Goal: Information Seeking & Learning: Learn about a topic

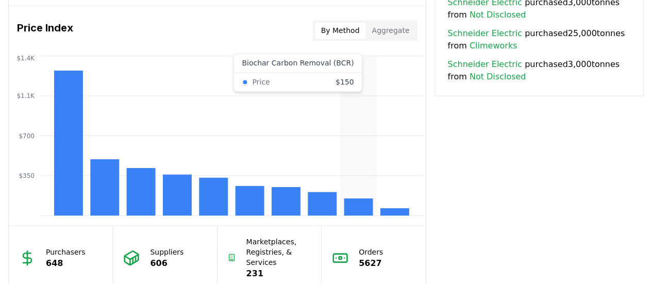
scroll to position [854, 0]
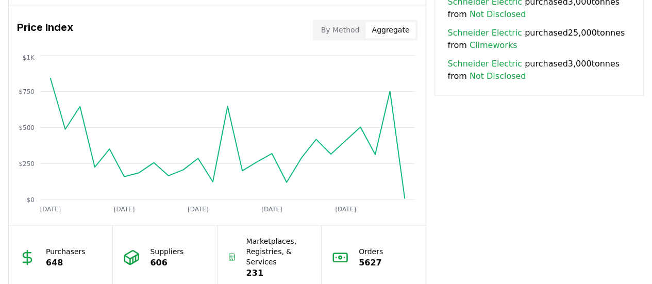
click at [390, 32] on button "Aggregate" at bounding box center [390, 30] width 50 height 16
click at [354, 26] on button "By Method" at bounding box center [340, 30] width 51 height 16
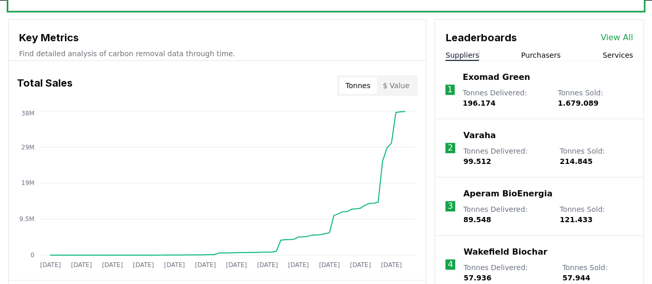
scroll to position [361, 0]
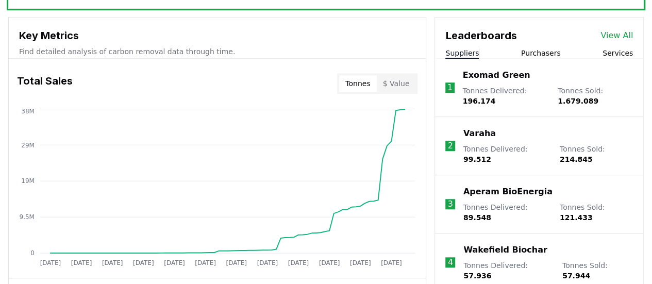
click at [398, 78] on button "$ Value" at bounding box center [396, 83] width 39 height 16
click at [361, 81] on button "Tonnes" at bounding box center [357, 83] width 37 height 16
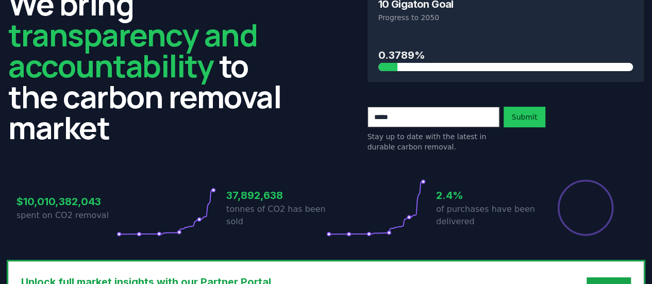
scroll to position [0, 0]
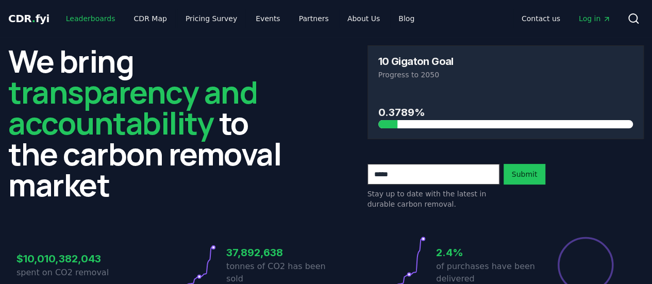
click at [91, 19] on link "Leaderboards" at bounding box center [91, 18] width 66 height 19
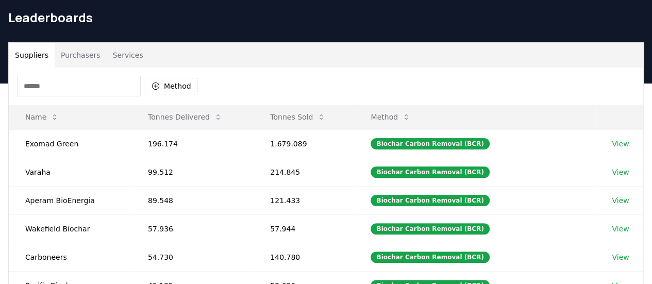
scroll to position [32, 0]
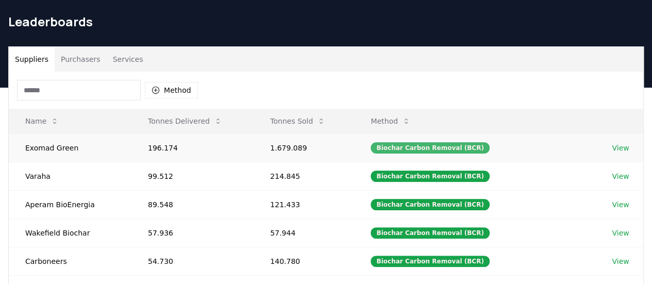
click at [458, 145] on div "Biochar Carbon Removal (BCR)" at bounding box center [430, 147] width 119 height 11
click at [423, 142] on div "Biochar Carbon Removal (BCR)" at bounding box center [430, 147] width 119 height 11
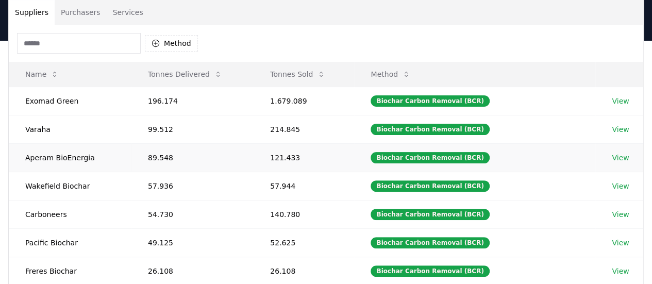
scroll to position [0, 0]
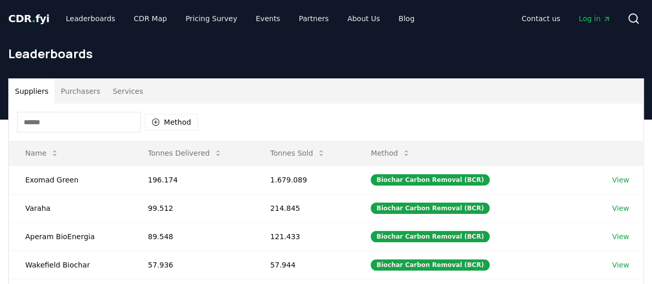
click at [32, 12] on span "." at bounding box center [34, 18] width 4 height 12
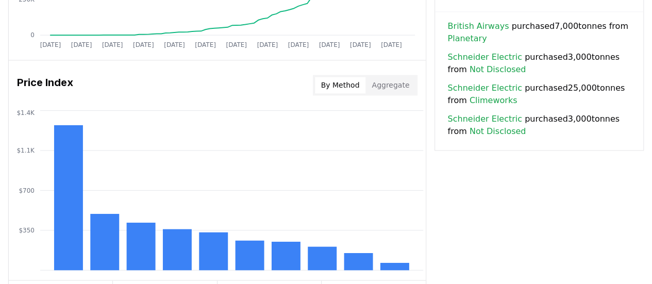
scroll to position [799, 0]
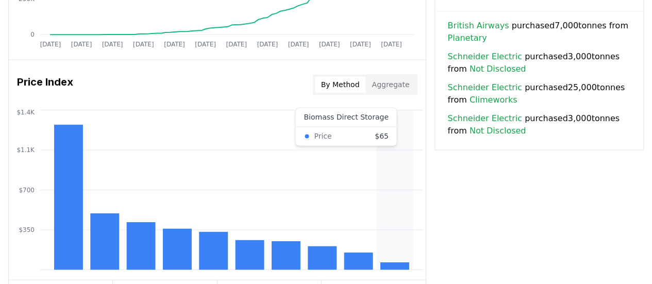
click at [382, 127] on icon "$350 $700 $1.1K $1.4K" at bounding box center [217, 189] width 417 height 165
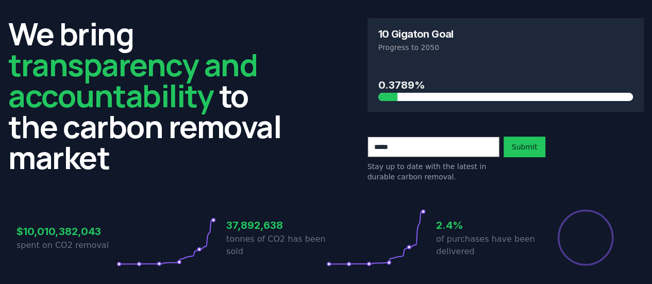
scroll to position [27, 0]
